Goal: Task Accomplishment & Management: Complete application form

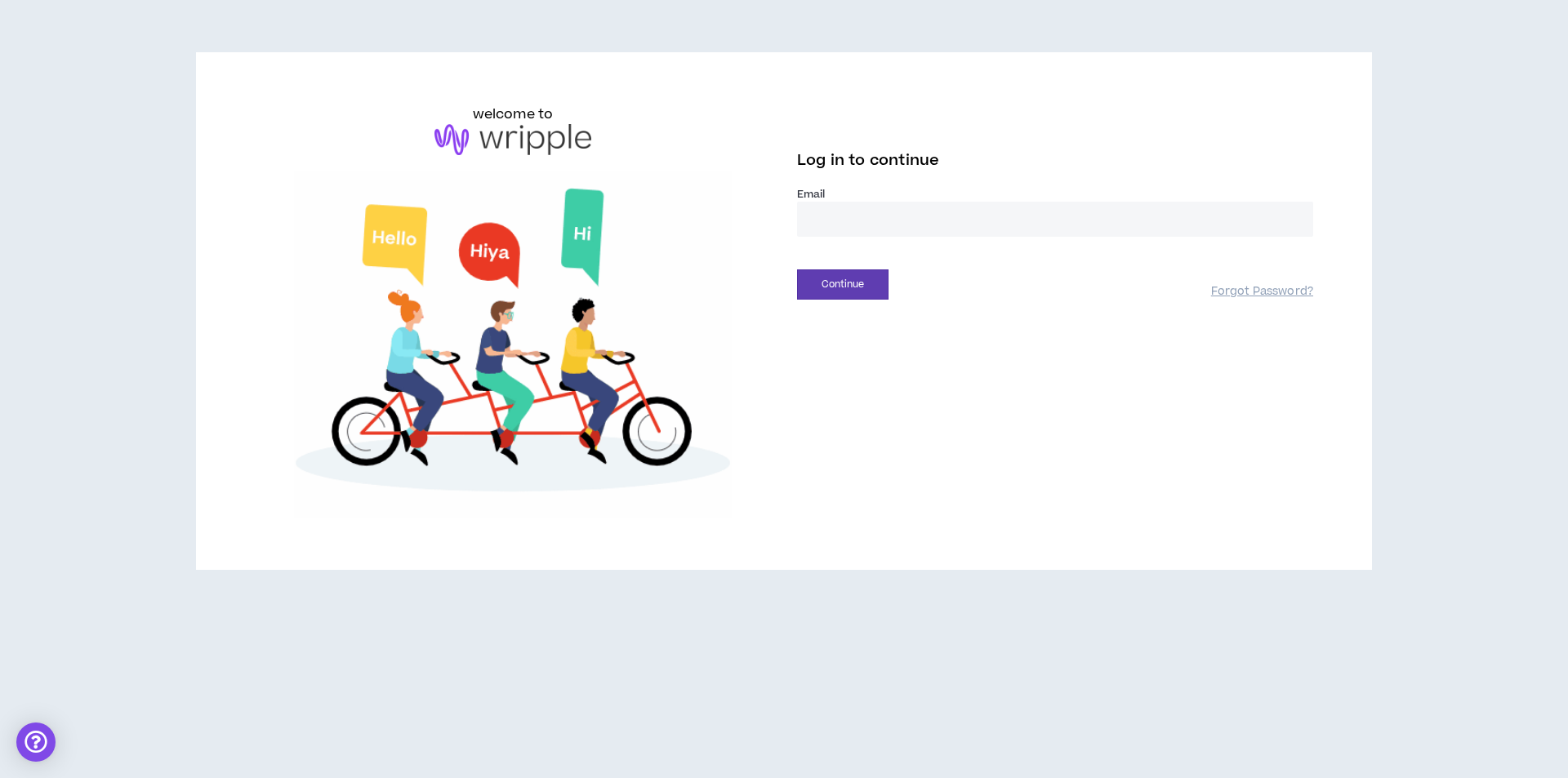
click at [903, 240] on div "Email *" at bounding box center [1055, 218] width 516 height 63
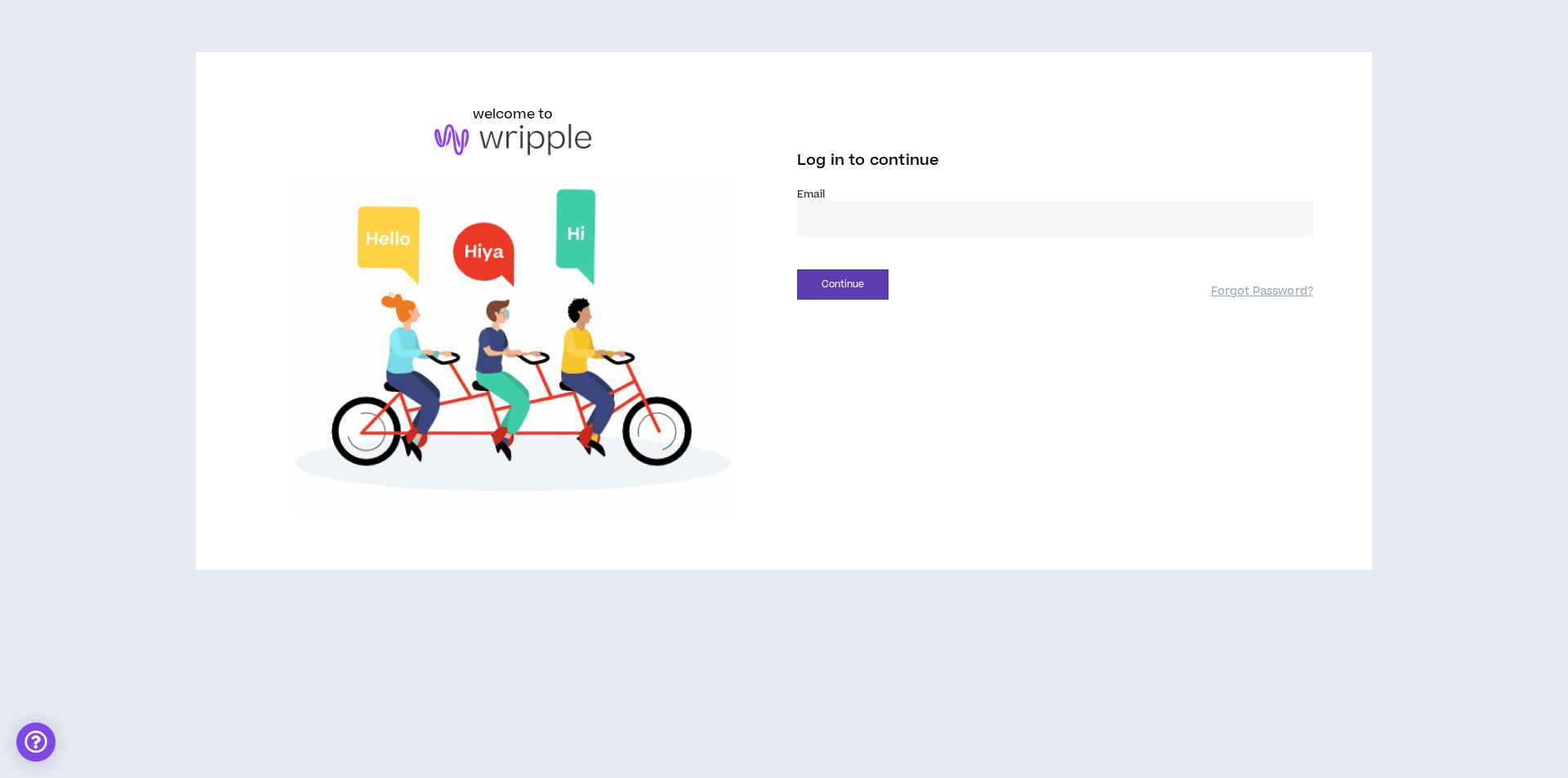
click at [904, 234] on input "email" at bounding box center [1055, 219] width 516 height 36
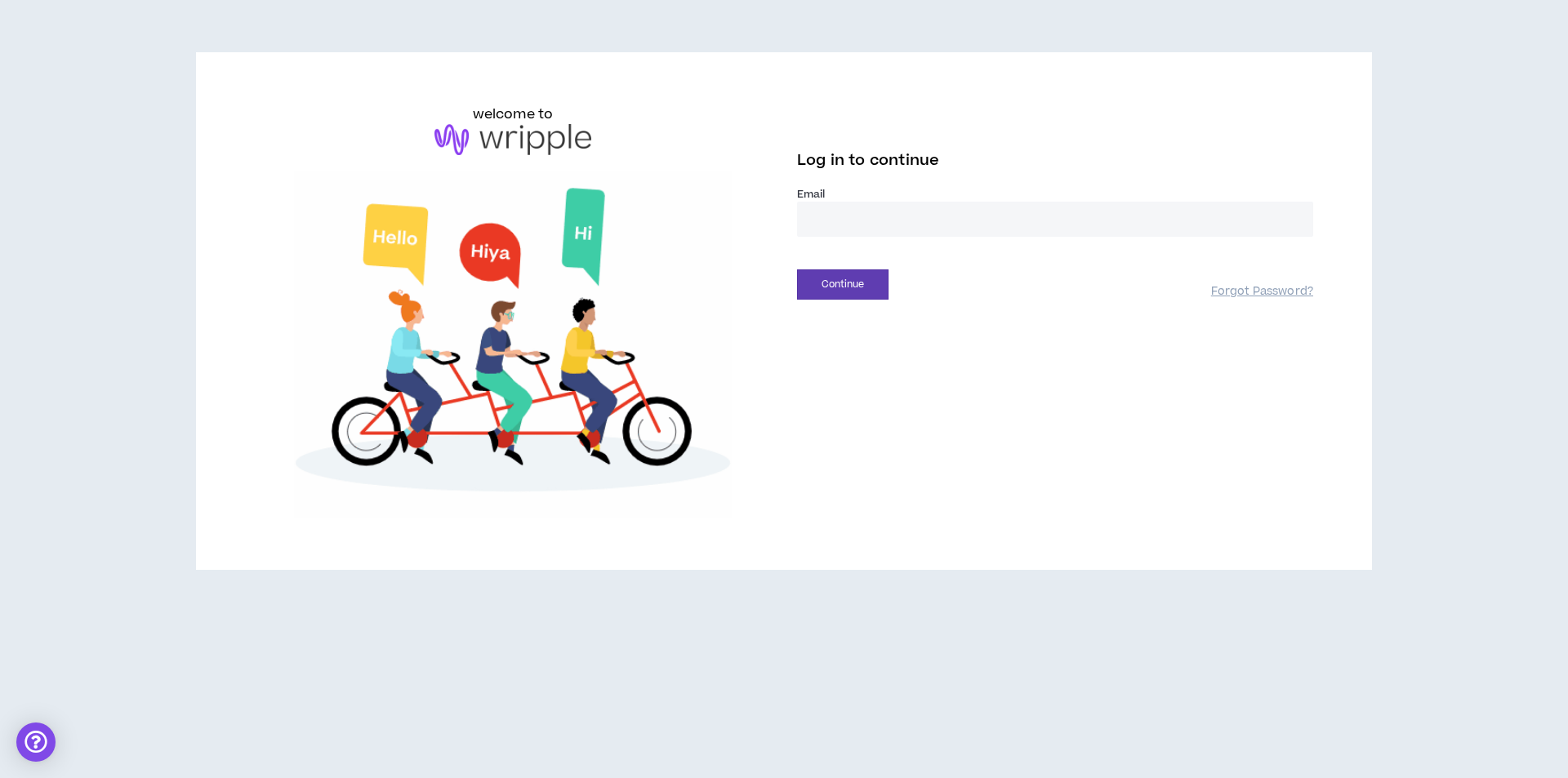
type input "**********"
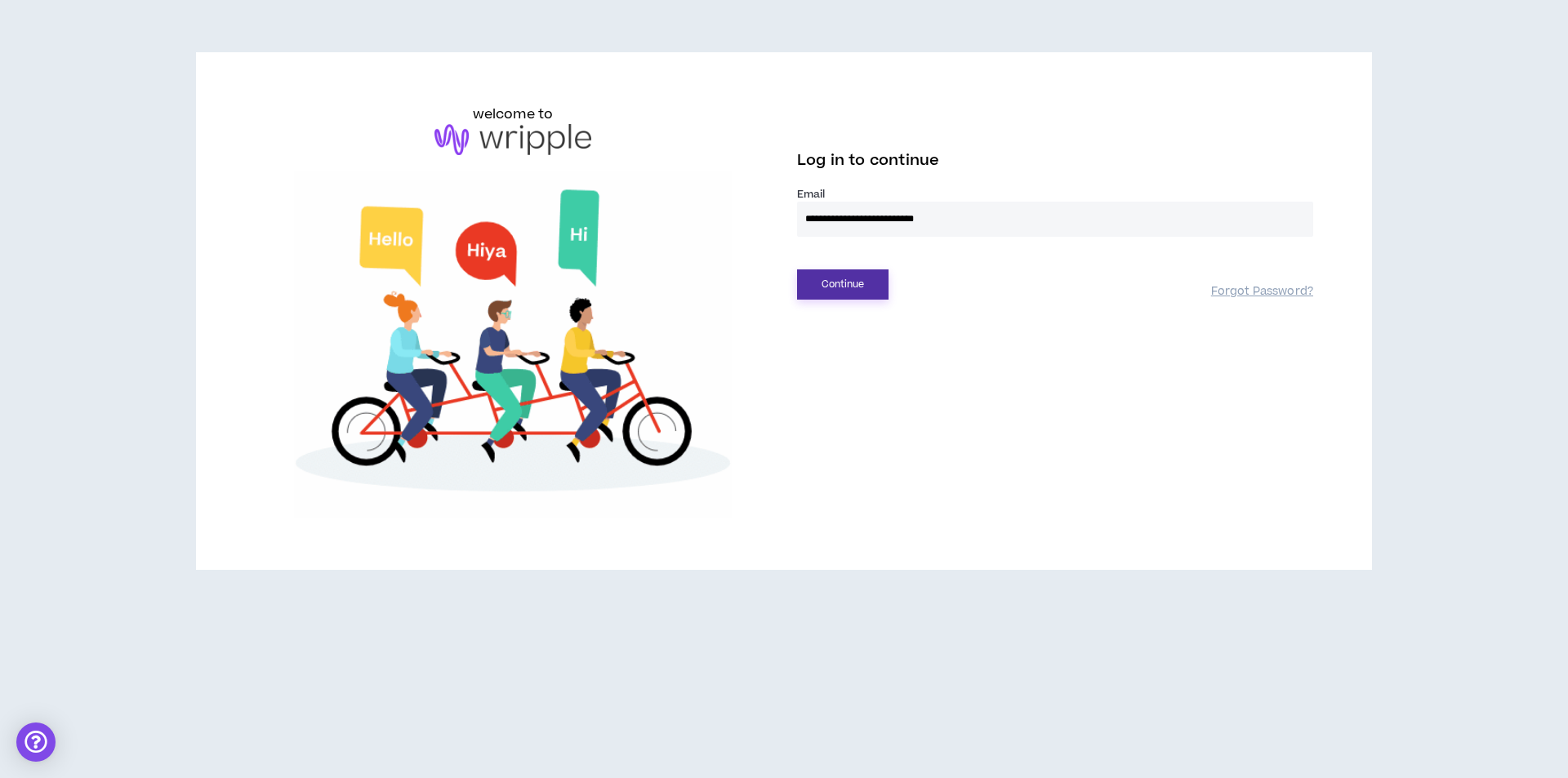
click at [871, 283] on button "Continue" at bounding box center [842, 285] width 92 height 31
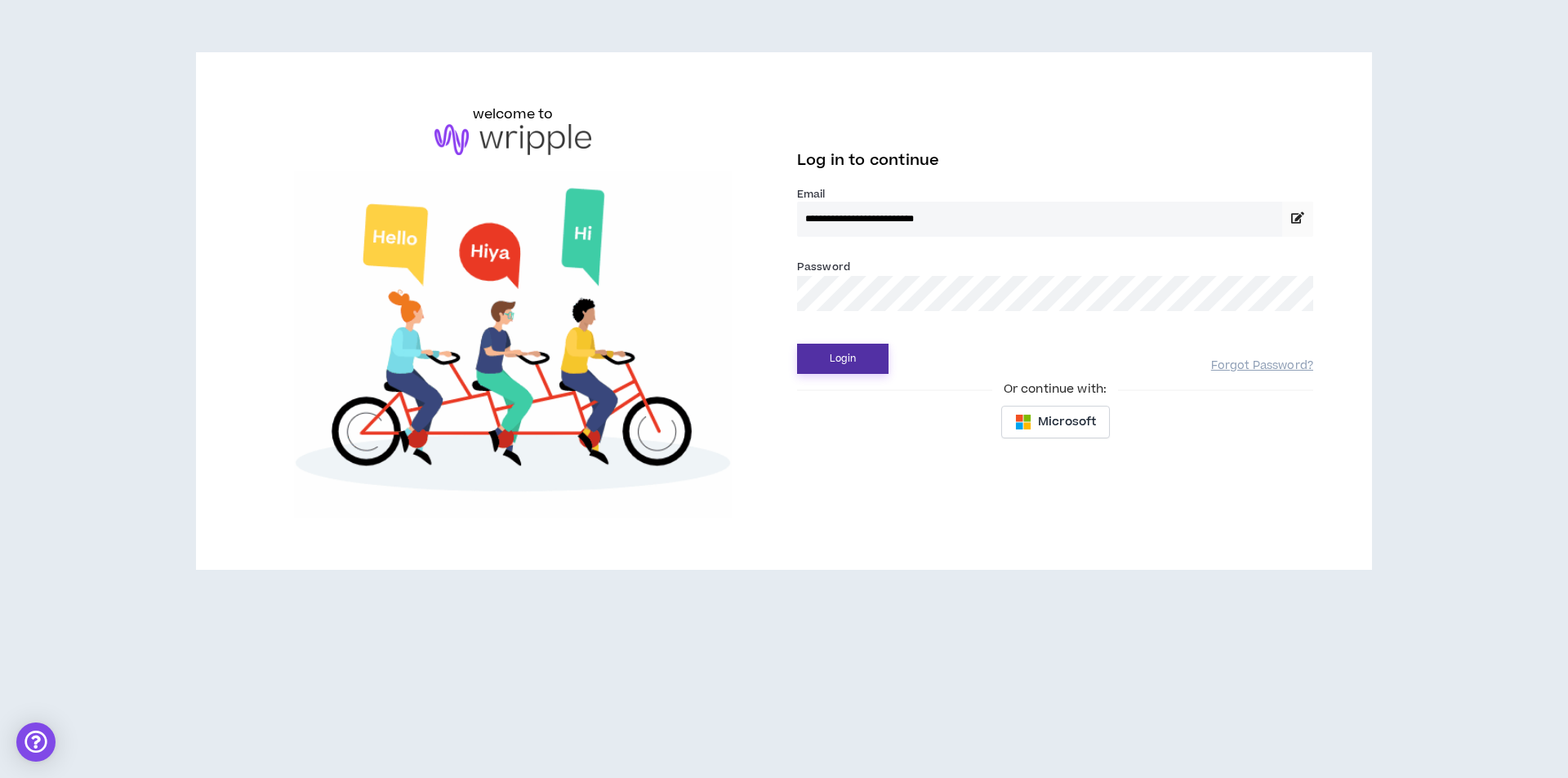
click at [846, 354] on button "Login" at bounding box center [842, 359] width 92 height 31
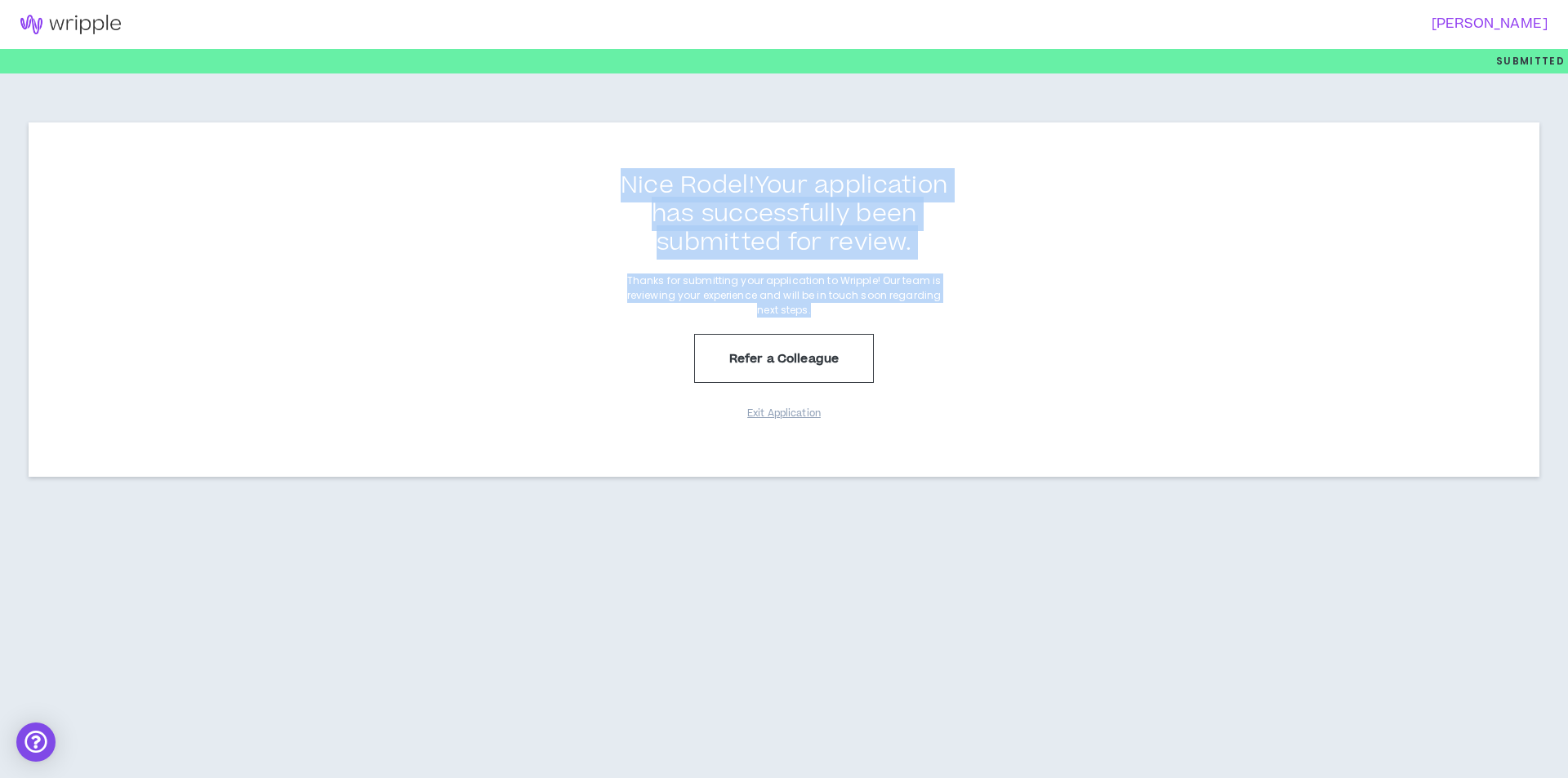
drag, startPoint x: 611, startPoint y: 167, endPoint x: 954, endPoint y: 307, distance: 370.5
click at [954, 307] on div "Nice Rodel ! Your application has successfully been submitted for review. Thank…" at bounding box center [784, 300] width 1511 height 355
